Goal: Task Accomplishment & Management: Manage account settings

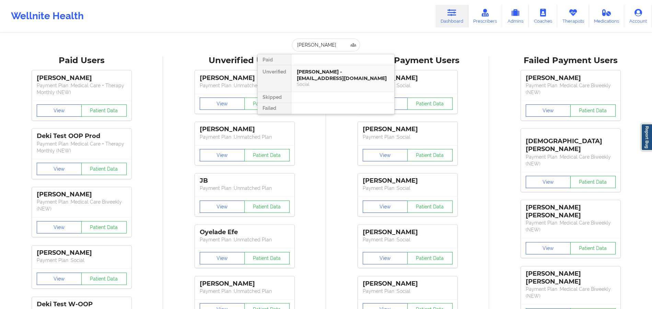
click at [338, 73] on div "Dianna Meza - mezadm046@gmail.com" at bounding box center [343, 75] width 92 height 13
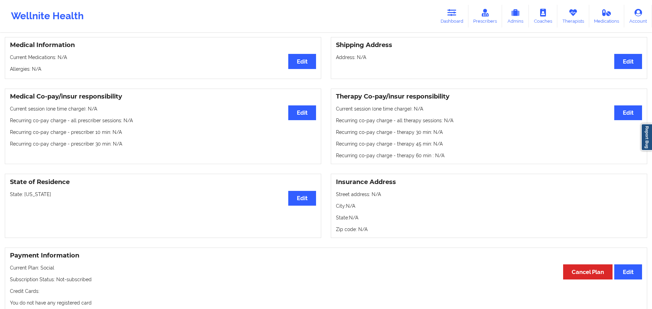
scroll to position [156, 0]
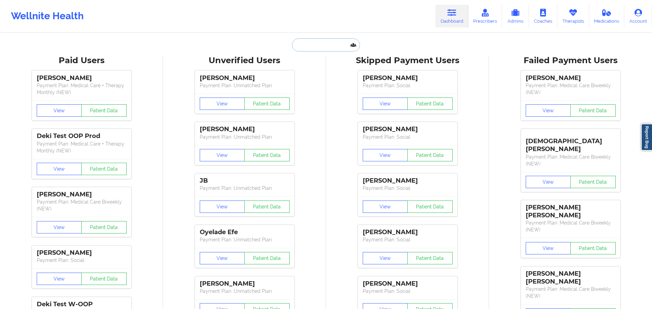
click at [345, 44] on input "text" at bounding box center [326, 44] width 68 height 13
paste input "[PERSON_NAME]"
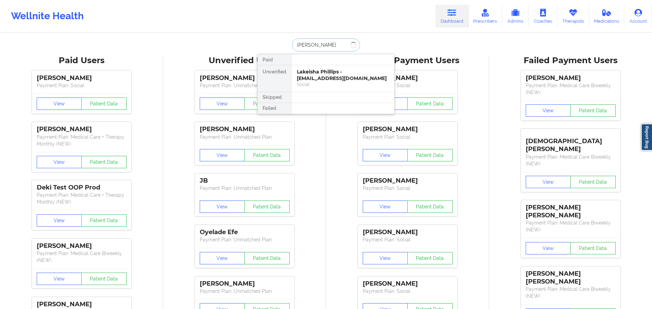
type input "[PERSON_NAME]"
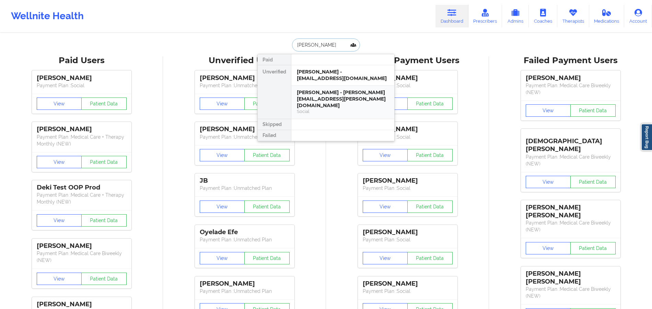
click at [325, 98] on div "[PERSON_NAME] - [PERSON_NAME][EMAIL_ADDRESS][PERSON_NAME][DOMAIN_NAME]" at bounding box center [343, 98] width 92 height 19
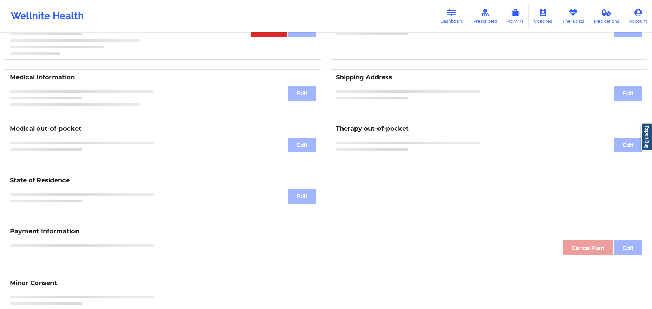
scroll to position [103, 0]
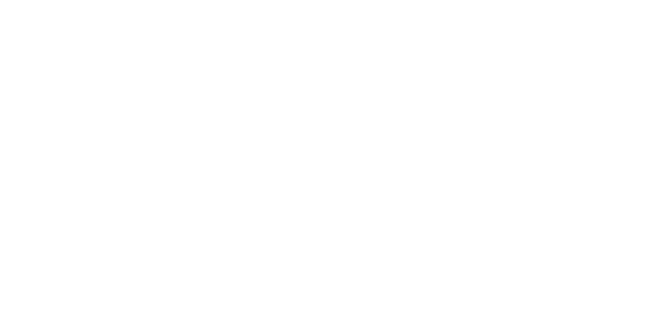
click at [271, 114] on body at bounding box center [329, 154] width 659 height 309
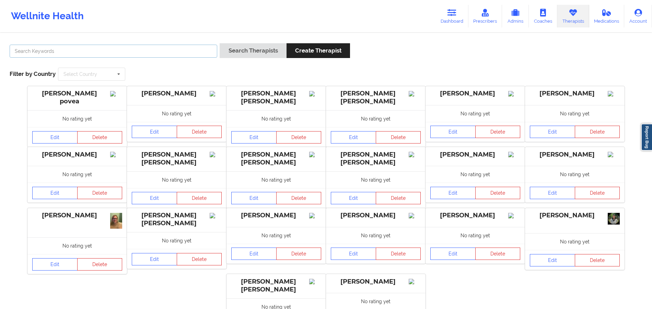
click at [110, 48] on input "text" at bounding box center [114, 51] width 208 height 13
paste input "Micheal C Franklin"
type input "Micheal C Franklin"
click at [245, 54] on button "Search Therapists" at bounding box center [253, 50] width 67 height 15
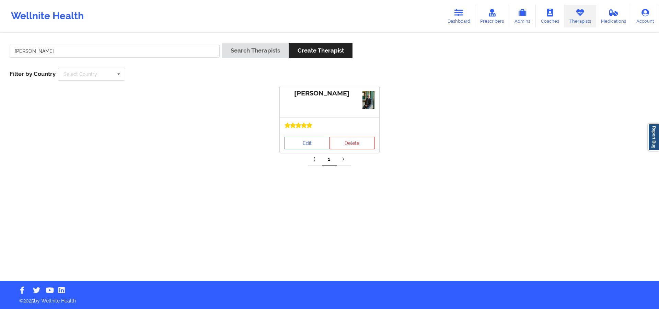
click at [316, 130] on div at bounding box center [329, 124] width 99 height 15
click at [318, 145] on link "Edit" at bounding box center [306, 143] width 45 height 12
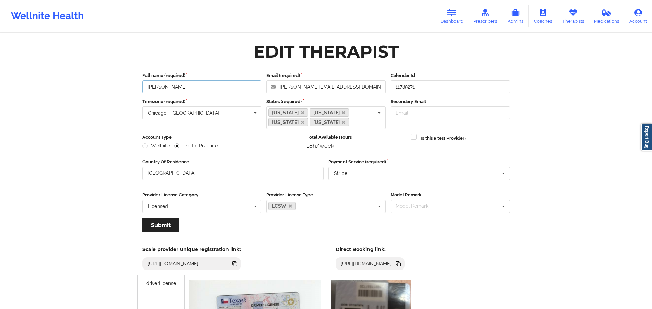
drag, startPoint x: 218, startPoint y: 82, endPoint x: 163, endPoint y: 77, distance: 55.8
click at [126, 81] on div "Wellnite Health Dashboard Prescribers Admins Coaches Therapists Medications Acc…" at bounding box center [326, 277] width 652 height 555
click at [399, 262] on icon at bounding box center [397, 262] width 3 height 3
click at [214, 86] on input "Micheal C Franklin" at bounding box center [201, 86] width 119 height 13
click at [567, 12] on link "Therapists" at bounding box center [573, 16] width 32 height 23
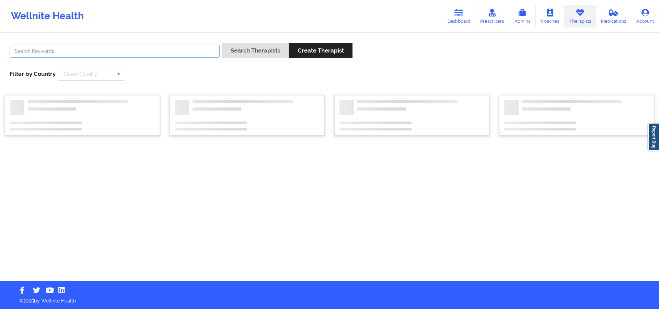
click at [199, 54] on input "text" at bounding box center [115, 51] width 210 height 13
paste input "Tamara Shaikh"
type input "Tamara Shaikh"
click at [222, 43] on button "Search Therapists" at bounding box center [255, 50] width 67 height 15
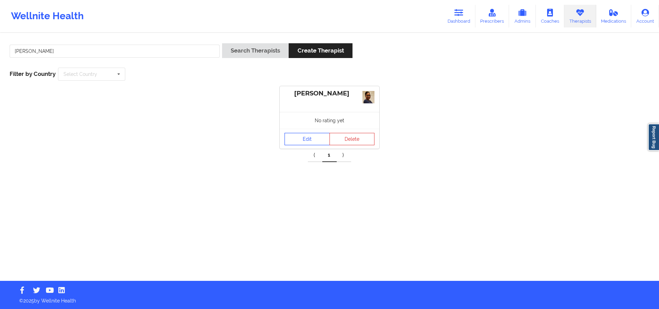
click at [308, 141] on link "Edit" at bounding box center [306, 139] width 45 height 12
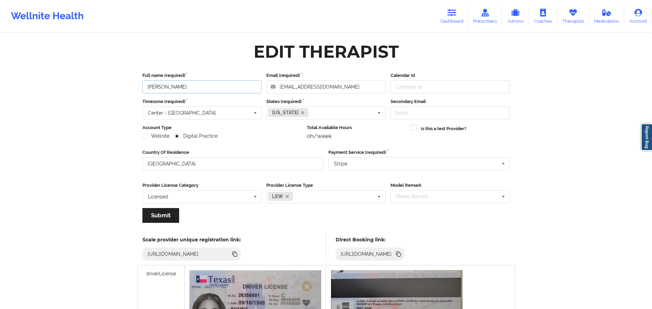
drag, startPoint x: 221, startPoint y: 90, endPoint x: 143, endPoint y: 90, distance: 78.2
click at [134, 95] on div "Edit Therapist Full name (required) Tamara Shaikh Email (required) kylershaikh@…" at bounding box center [326, 269] width 387 height 463
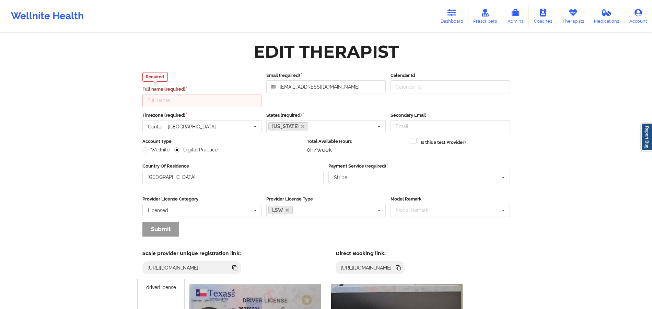
click at [402, 264] on icon at bounding box center [399, 268] width 8 height 8
click at [576, 14] on icon at bounding box center [572, 13] width 9 height 8
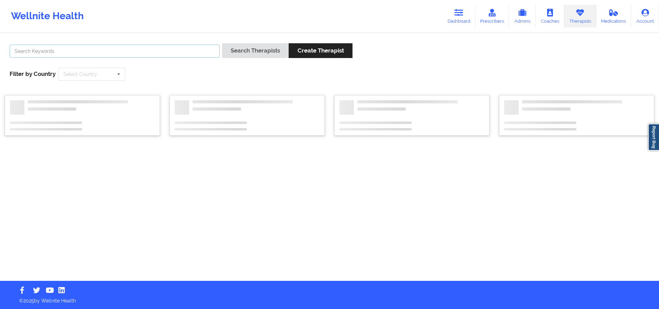
click at [197, 51] on input "text" at bounding box center [115, 51] width 210 height 13
paste input "Callie Smith"
type input "Callie Smith"
click at [260, 61] on div "Search Therapists Create Therapist" at bounding box center [287, 53] width 130 height 20
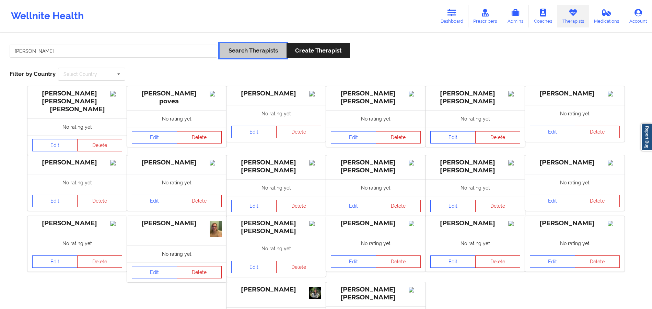
click at [261, 54] on button "Search Therapists" at bounding box center [253, 50] width 67 height 15
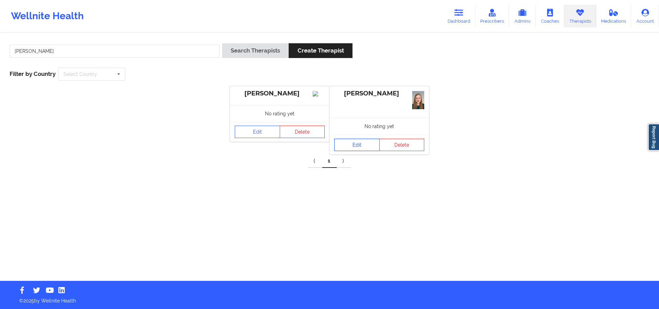
click at [363, 144] on link "Edit" at bounding box center [356, 145] width 45 height 12
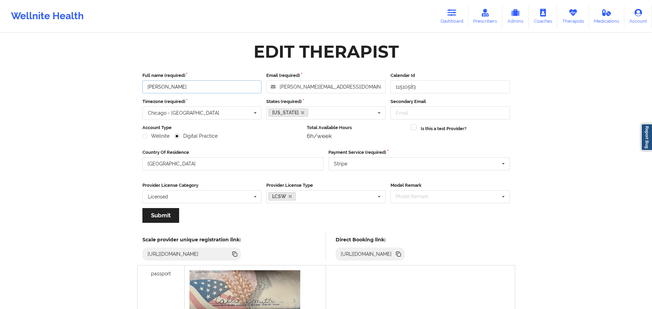
drag, startPoint x: 208, startPoint y: 82, endPoint x: 109, endPoint y: 85, distance: 98.9
click at [109, 85] on div "Wellnite Health Dashboard Prescribers Admins Coaches Therapists Medications Acc…" at bounding box center [326, 273] width 652 height 546
click at [402, 255] on icon at bounding box center [399, 254] width 8 height 8
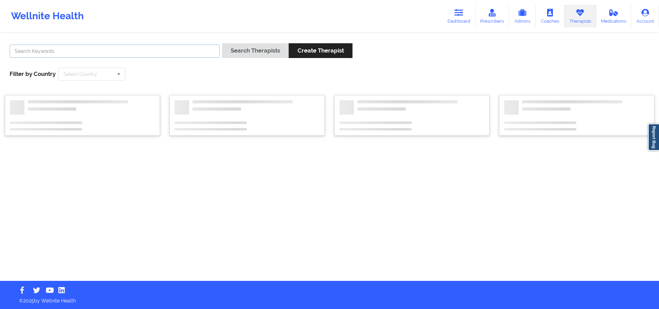
click at [181, 55] on input "text" at bounding box center [115, 51] width 210 height 13
paste input "https://www.wellnite.co/direct-booking/provider/67154961403fa729e7a3cda9"
type input "https://www.wellnite.co/direct-booking/provider/67154961403fa729e7a3cda9"
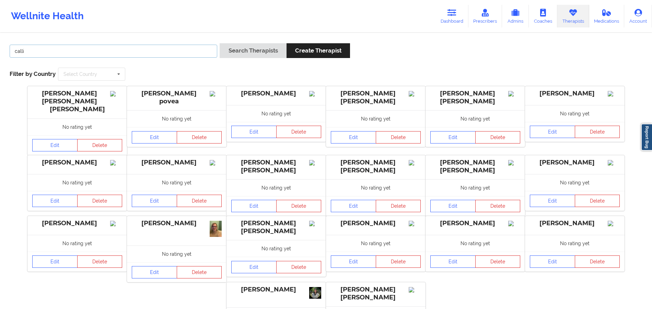
type input "Callie Smith"
click at [235, 43] on button "Search Therapists" at bounding box center [253, 50] width 67 height 15
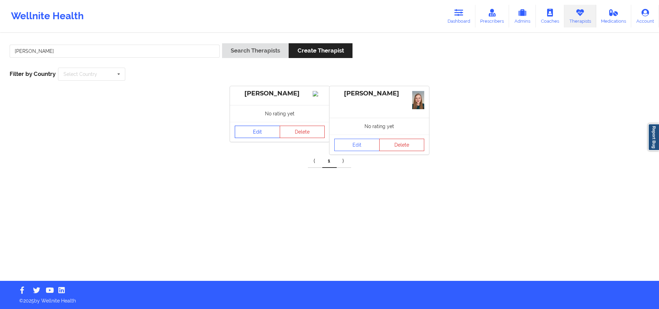
click at [259, 138] on link "Edit" at bounding box center [257, 132] width 45 height 12
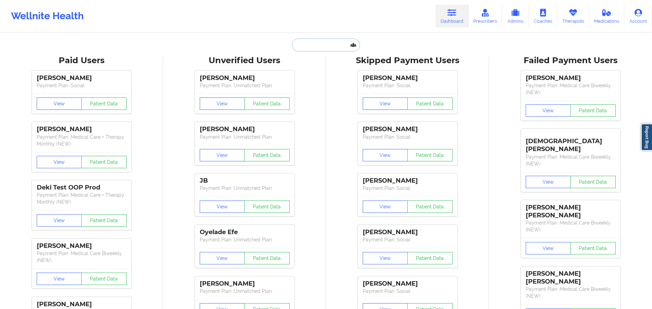
click at [327, 43] on input "text" at bounding box center [326, 44] width 68 height 13
paste input "ladedra brewer"
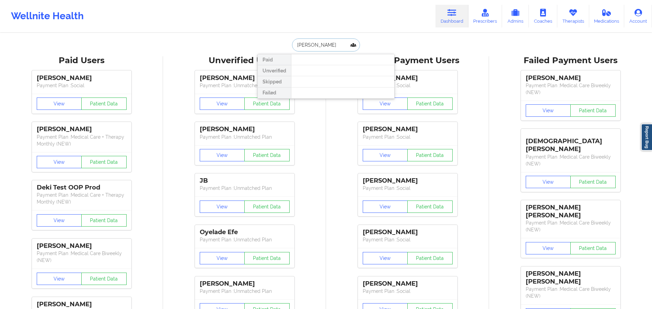
click at [294, 42] on input "ladedra brewer" at bounding box center [326, 44] width 68 height 13
type input "ladedra brewer"
